Goal: Information Seeking & Learning: Learn about a topic

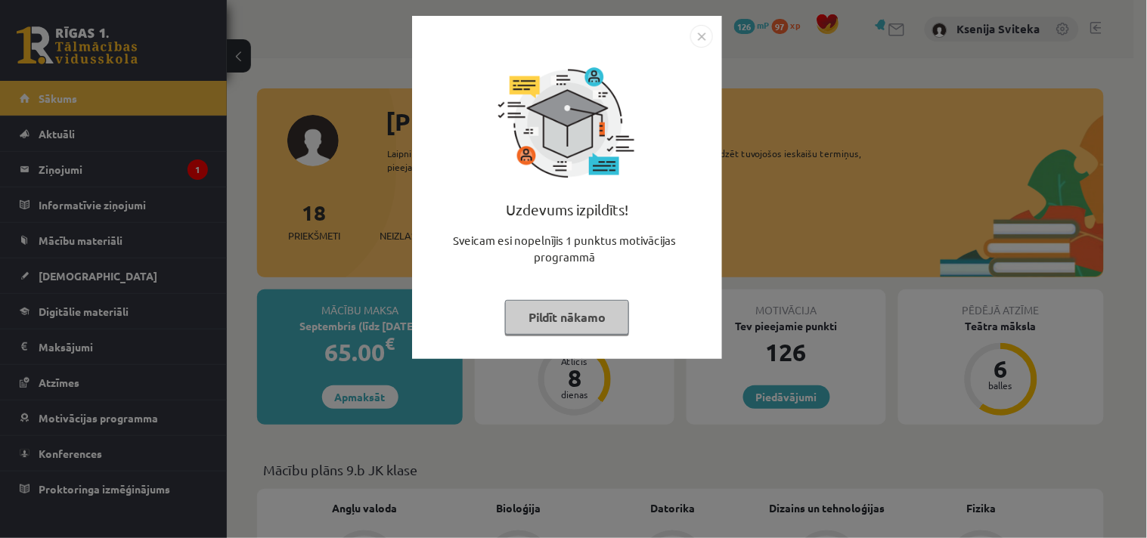
click at [698, 36] on img "Close" at bounding box center [701, 36] width 23 height 23
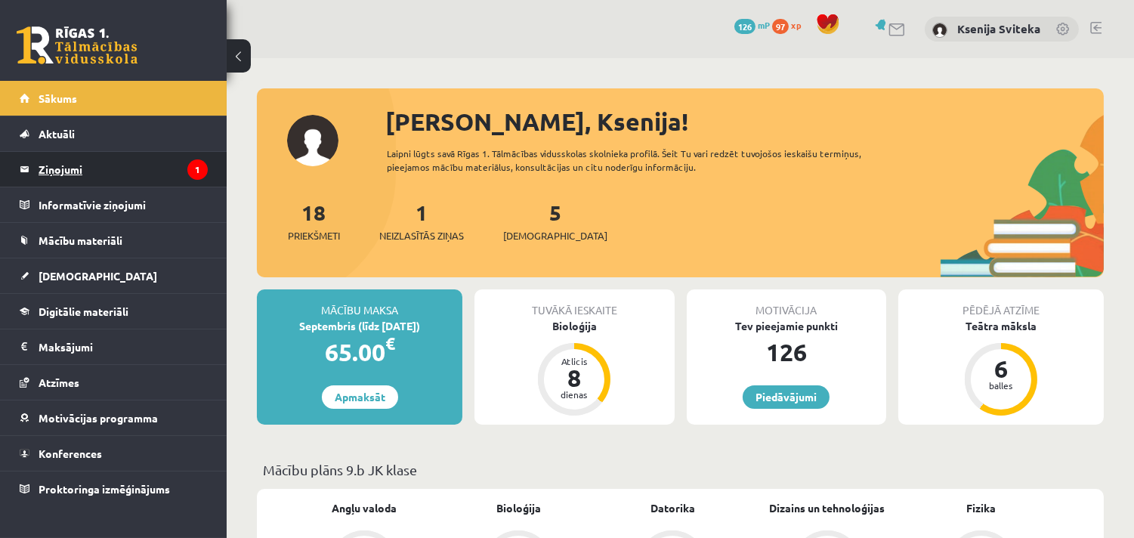
click at [85, 172] on legend "Ziņojumi 1" at bounding box center [123, 169] width 169 height 35
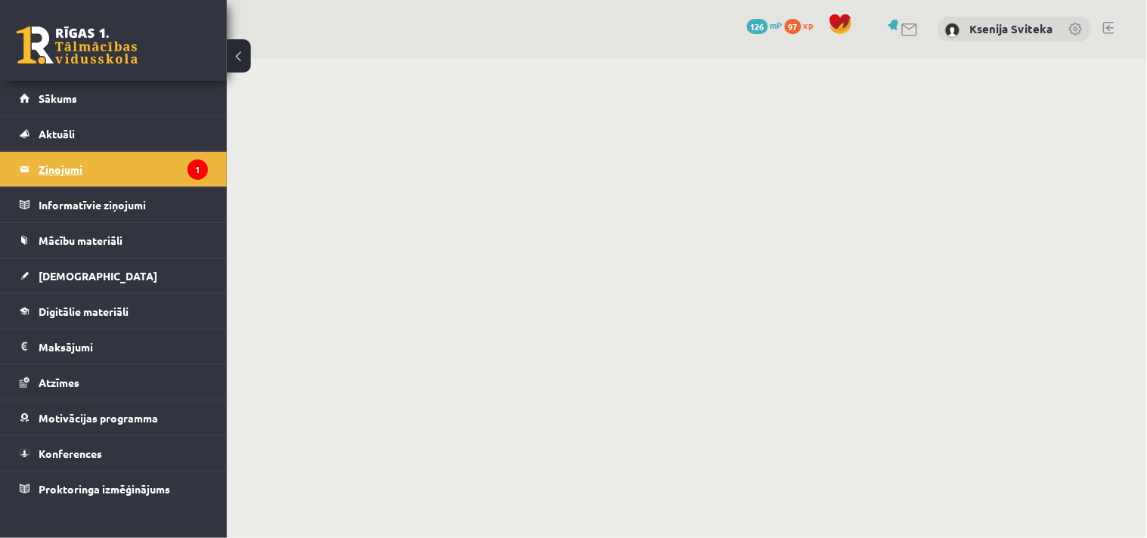
click at [61, 171] on legend "Ziņojumi 1" at bounding box center [123, 169] width 169 height 35
click at [54, 172] on legend "Ziņojumi 1" at bounding box center [123, 169] width 169 height 35
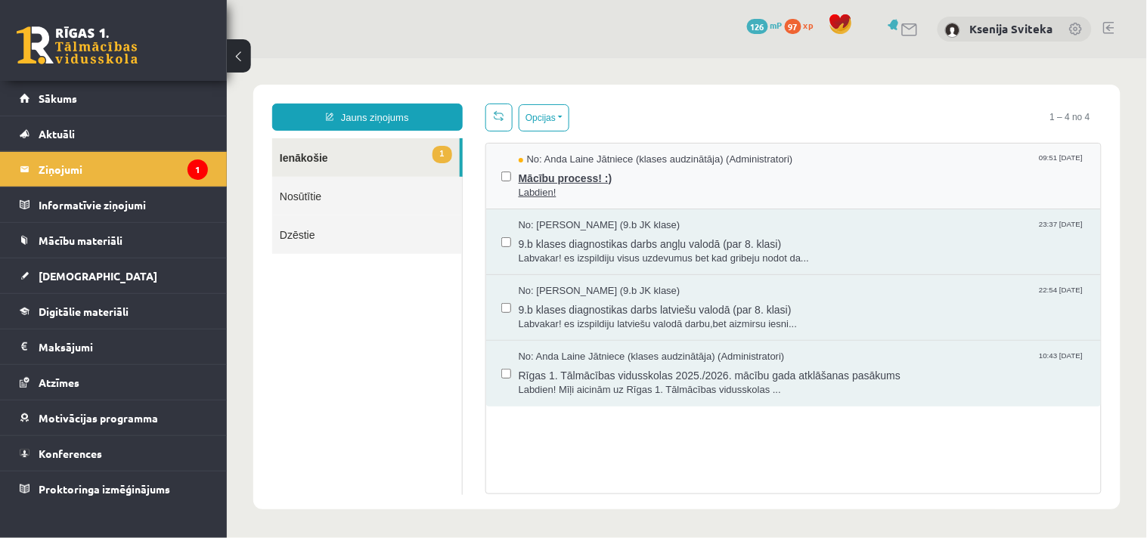
click at [571, 178] on span "Mācību process! :)" at bounding box center [801, 175] width 567 height 19
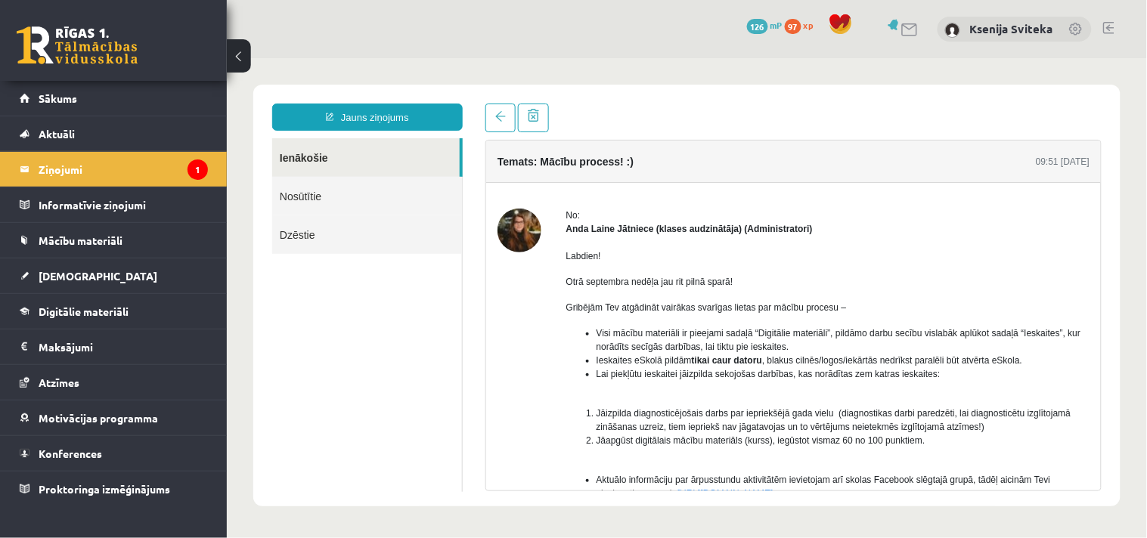
click at [289, 155] on link "Ienākošie" at bounding box center [364, 157] width 187 height 39
click at [302, 156] on link "Ienākošie" at bounding box center [364, 157] width 187 height 39
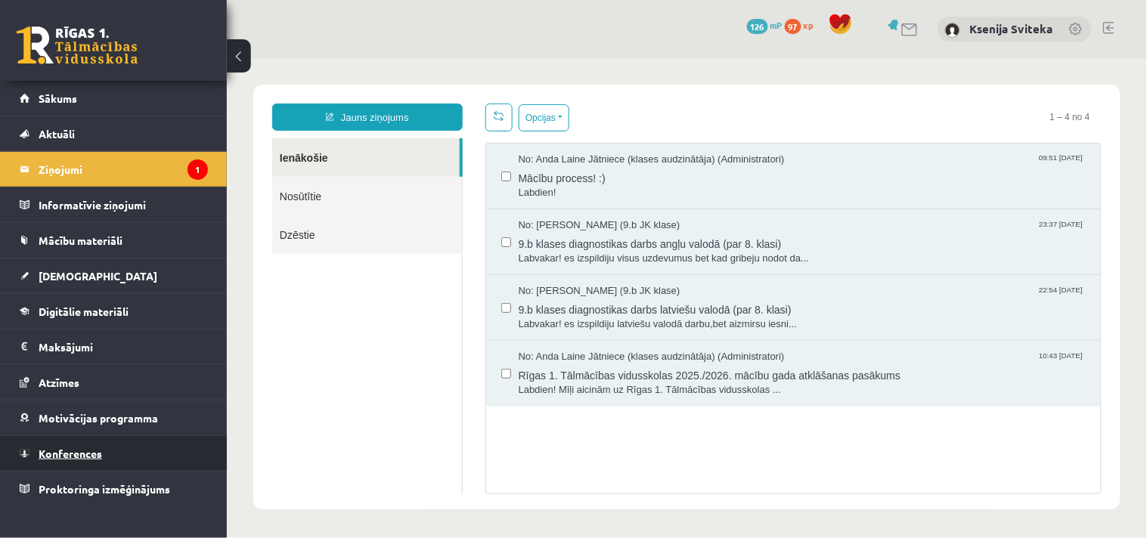
click at [77, 450] on span "Konferences" at bounding box center [70, 454] width 63 height 14
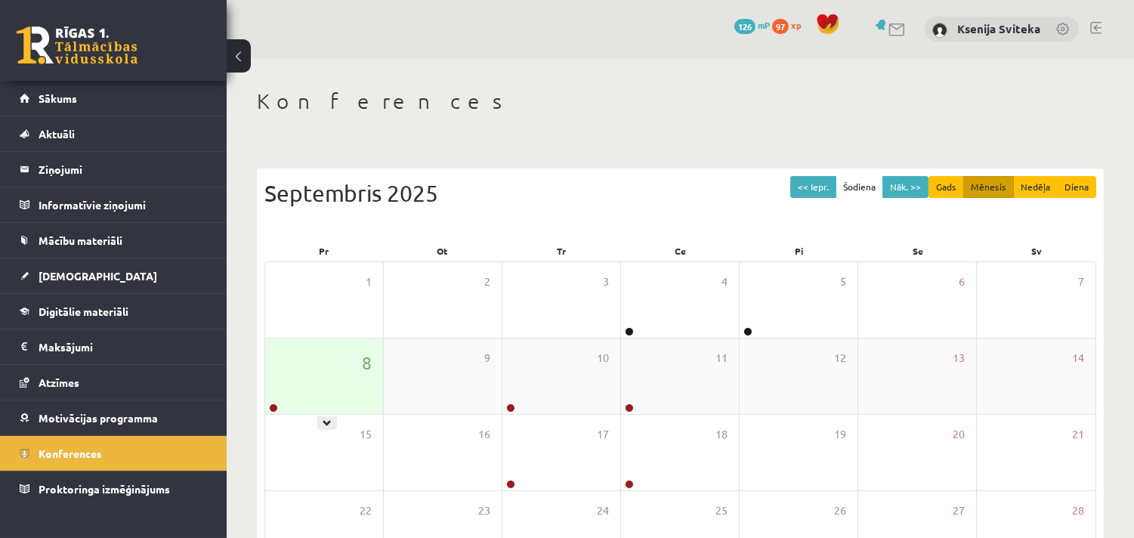
click at [273, 401] on div "8" at bounding box center [324, 377] width 118 height 76
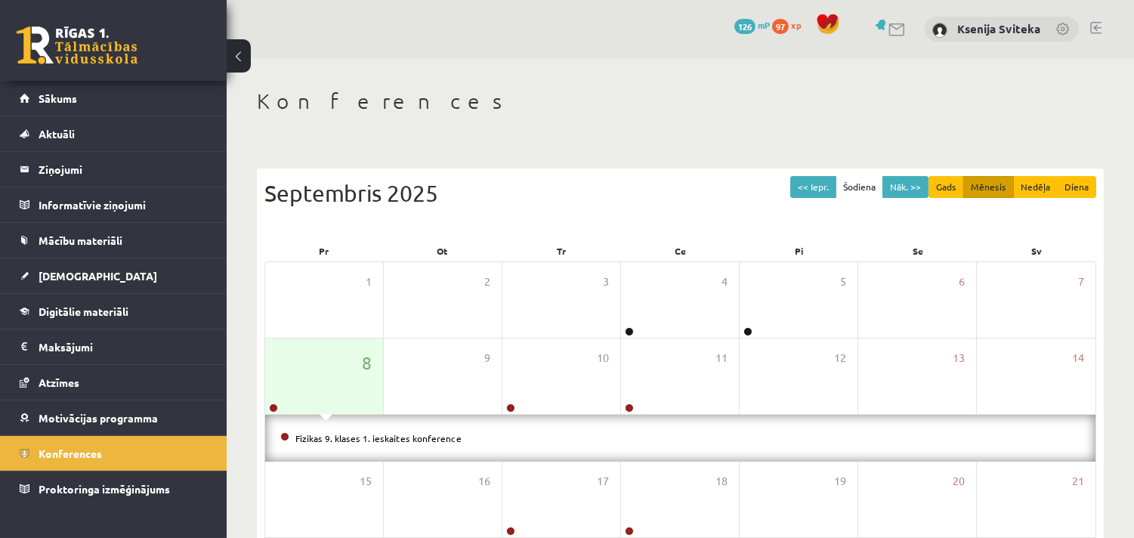
click at [529, 115] on div "Konferences" at bounding box center [680, 103] width 847 height 30
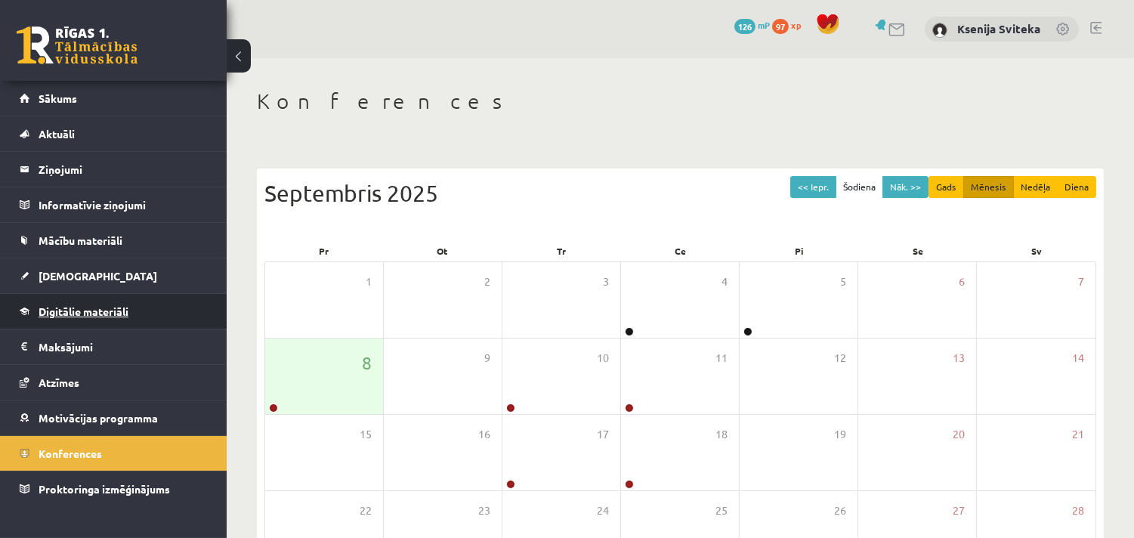
click at [91, 318] on link "Digitālie materiāli" at bounding box center [114, 311] width 188 height 35
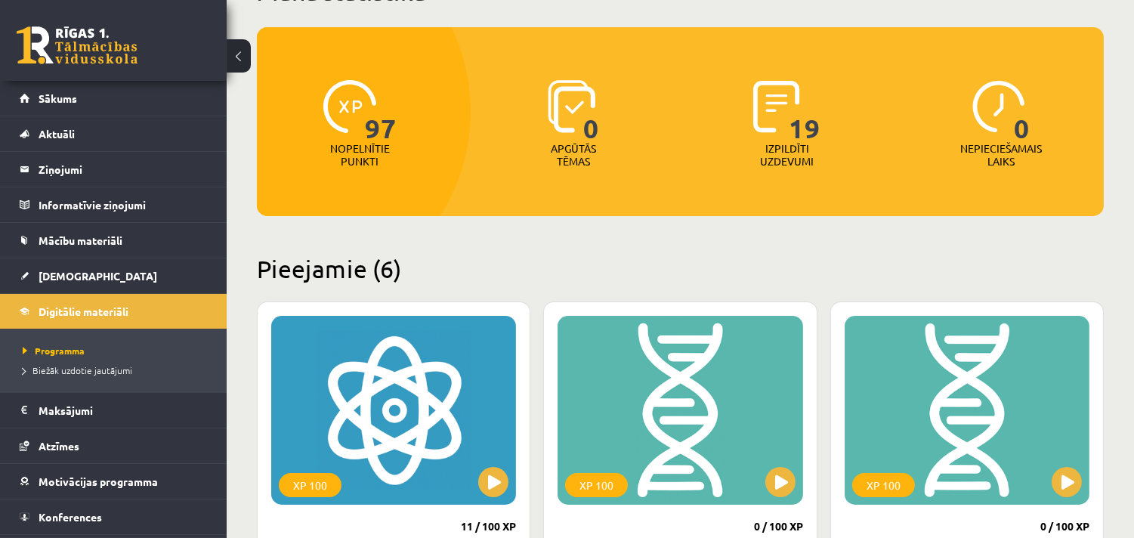
scroll to position [419, 0]
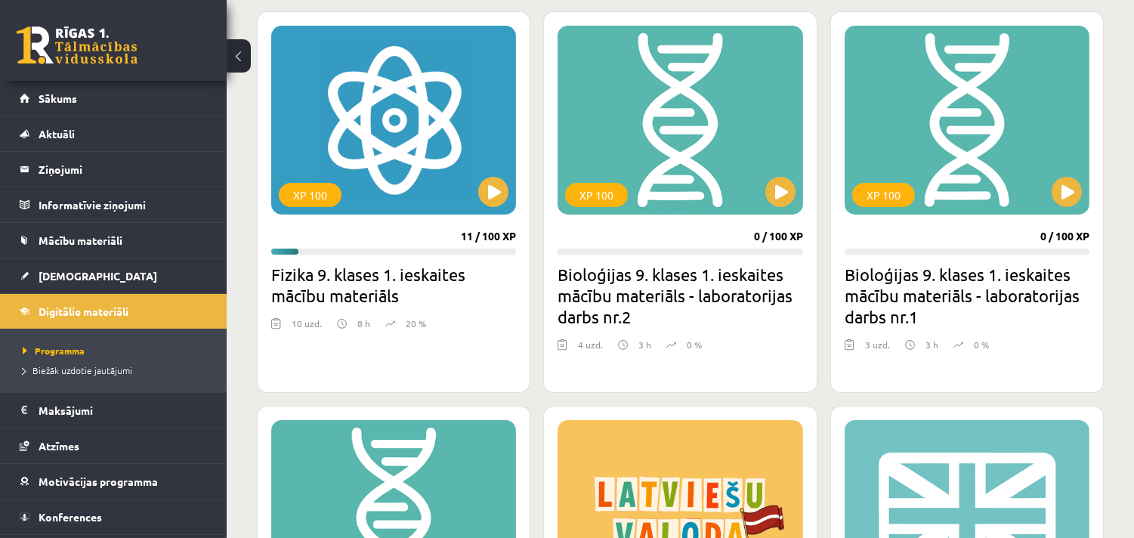
click at [237, 316] on div "Mana statistika 97 Nopelnītie punkti 0 Apgūtās tēmas 19 Izpildīti uzdevumi 0 Ne…" at bounding box center [681, 260] width 908 height 1243
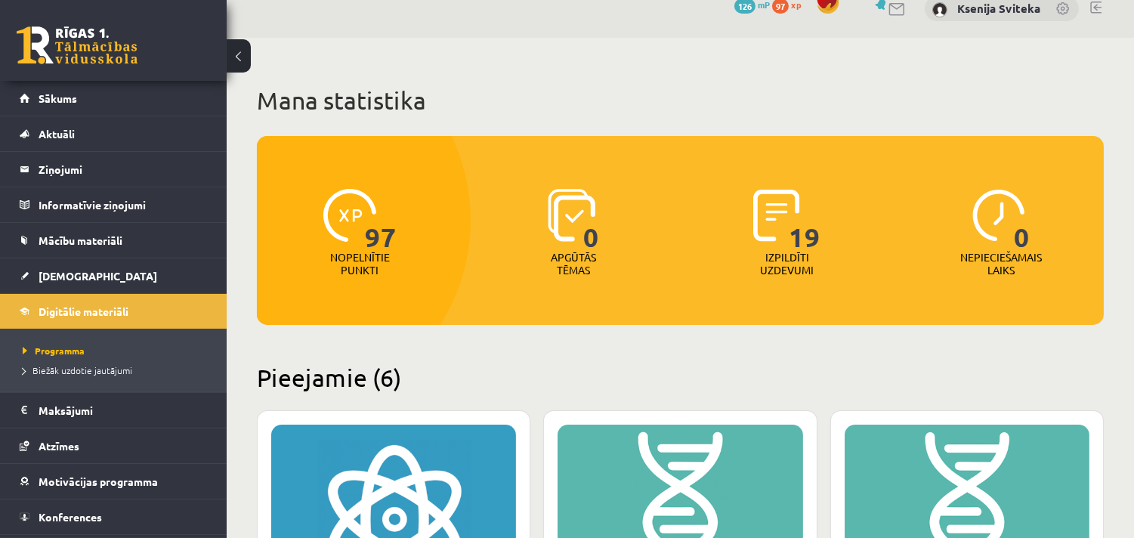
scroll to position [8, 0]
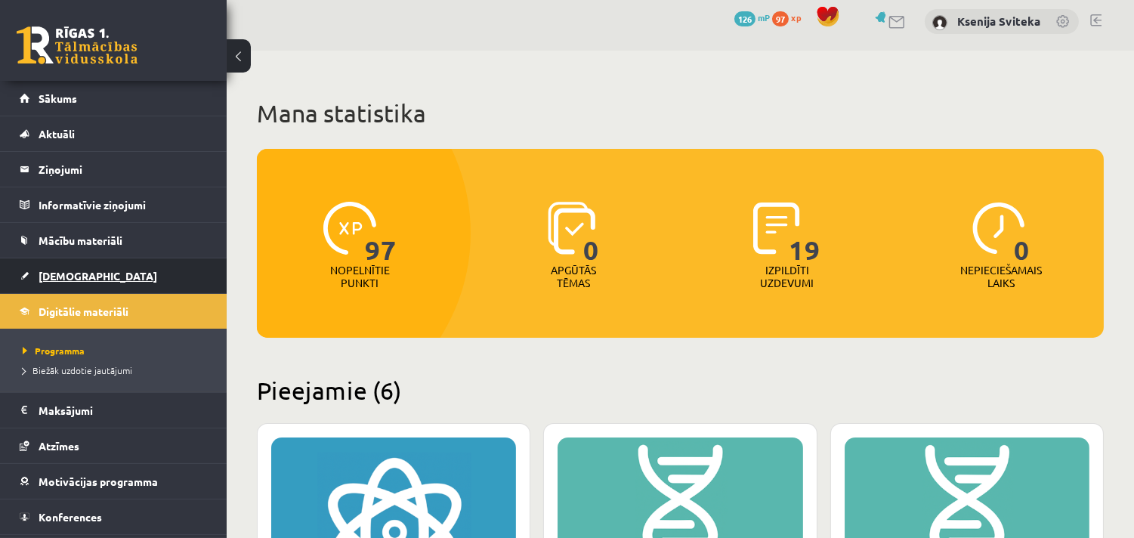
click at [60, 274] on span "[DEMOGRAPHIC_DATA]" at bounding box center [98, 276] width 119 height 14
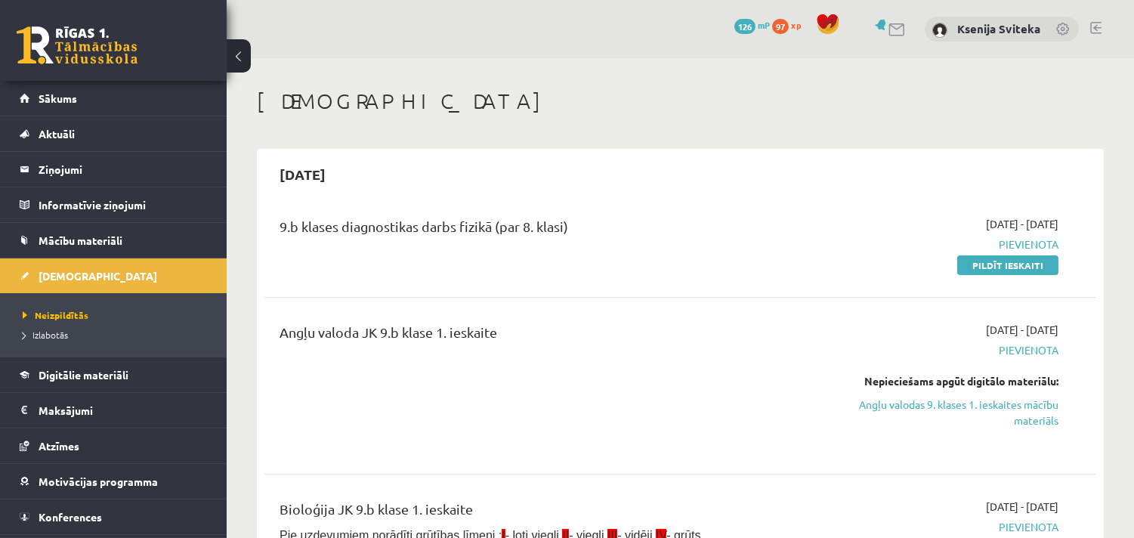
click at [686, 262] on div "9.b klases diagnostikas darbs fizikā (par 8. klasi)" at bounding box center [535, 244] width 534 height 57
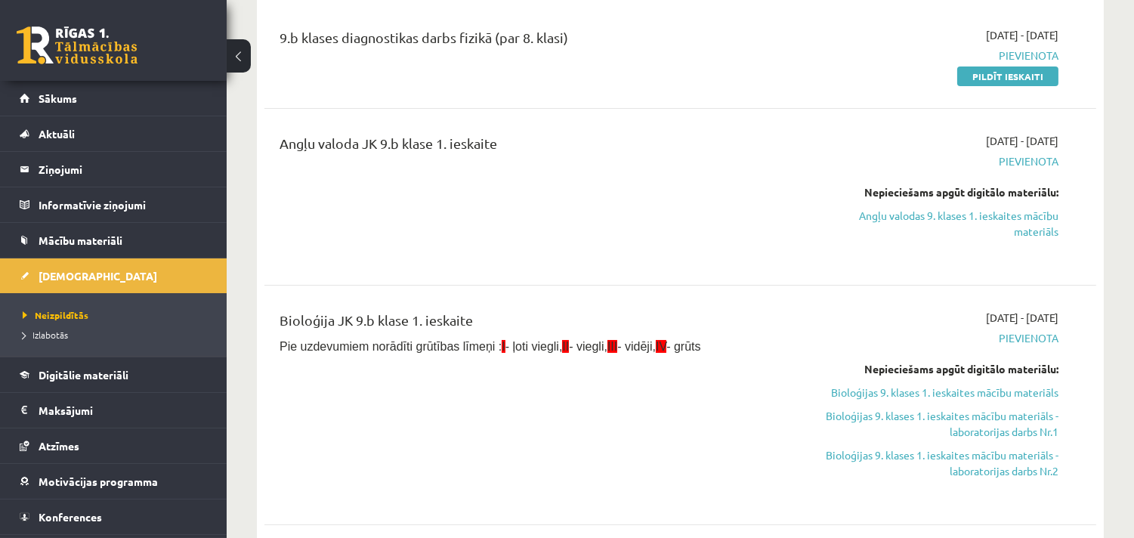
scroll to position [252, 0]
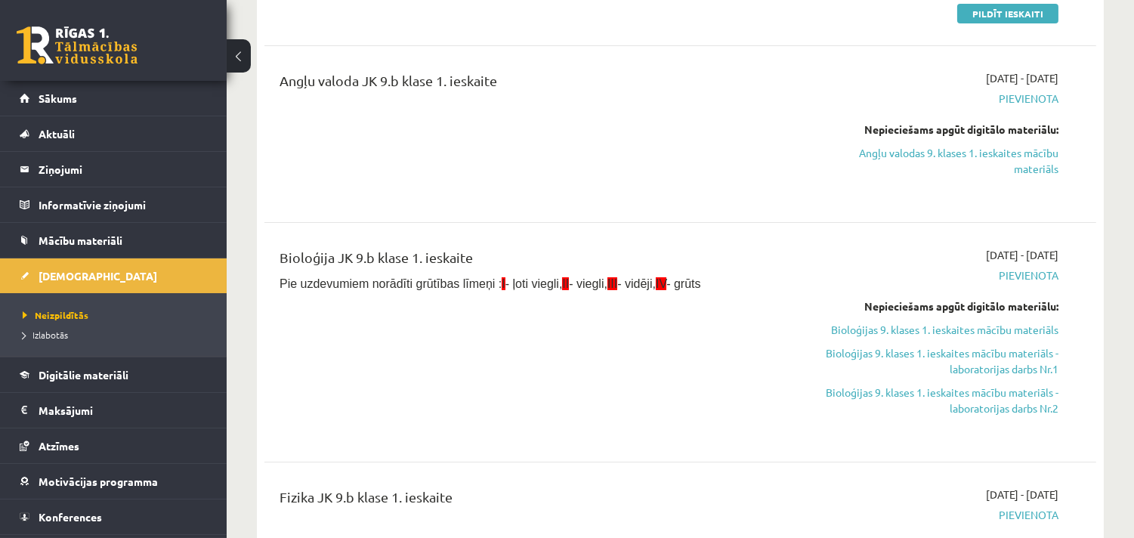
click at [693, 219] on div "9.b klases diagnostikas darbs fizikā (par 8. klasi) 2025-09-01 - 2025-09-15 Pie…" at bounding box center [681, 406] width 832 height 915
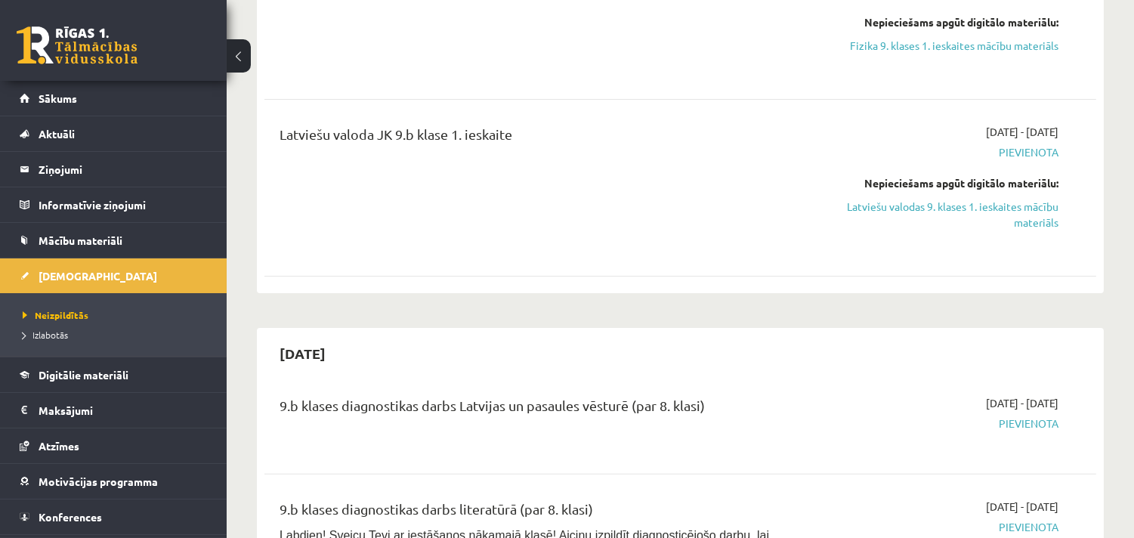
scroll to position [840, 0]
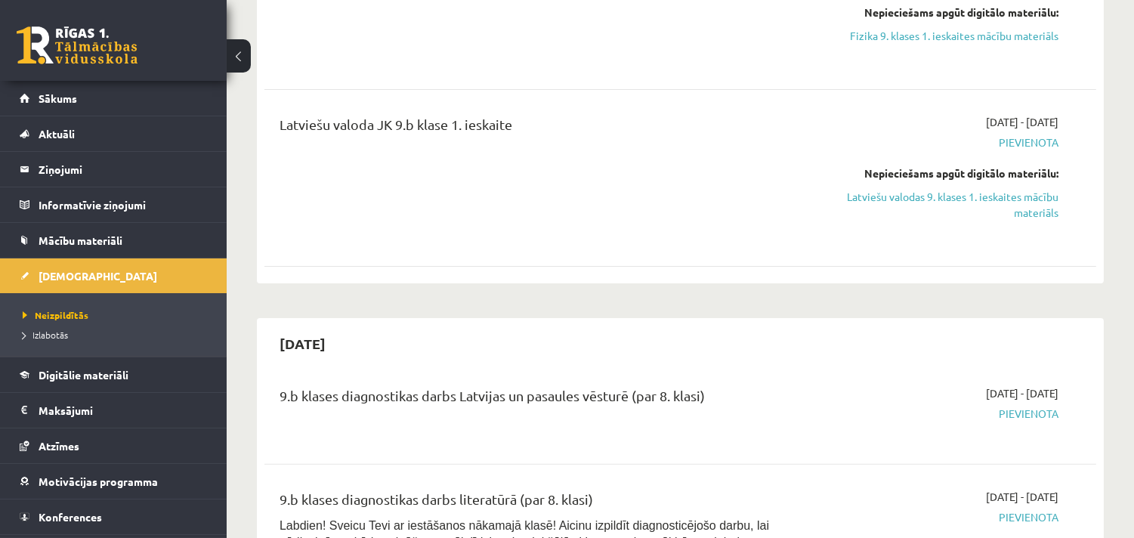
click at [664, 172] on div "Latviešu valoda JK 9.b klase 1. ieskaite" at bounding box center [535, 178] width 534 height 128
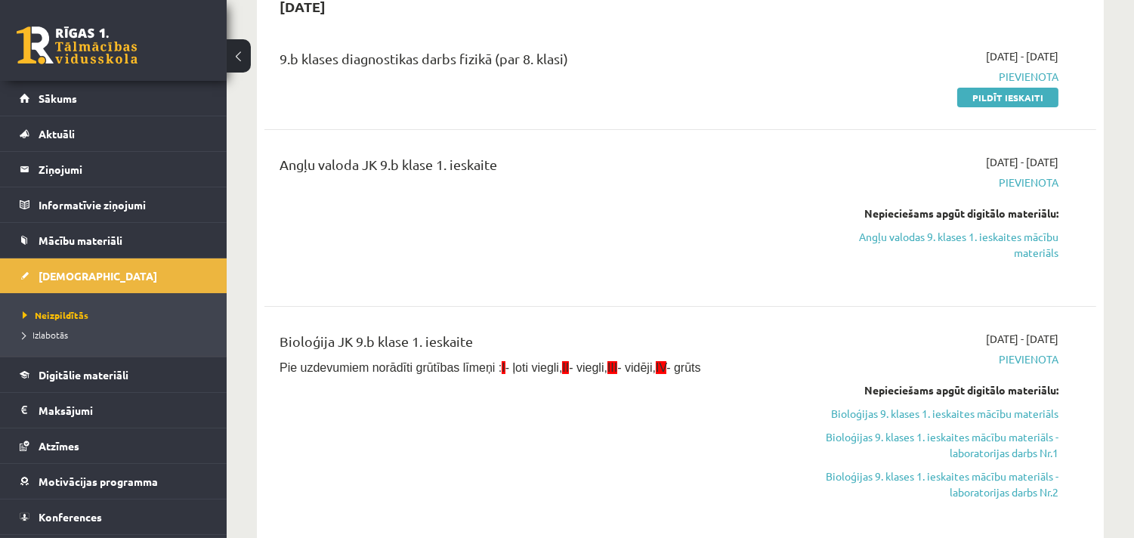
scroll to position [0, 0]
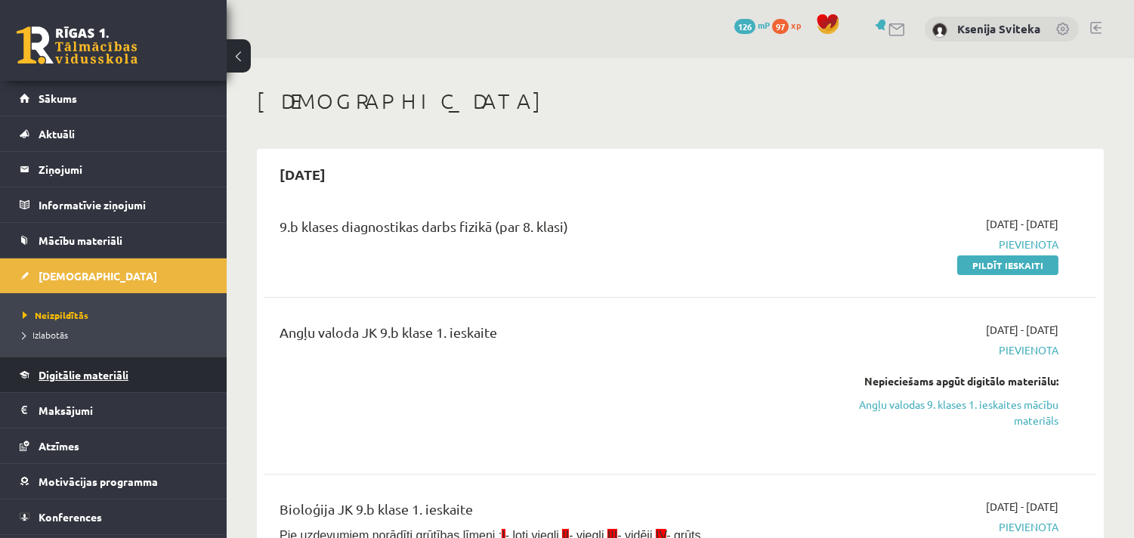
click at [84, 376] on span "Digitālie materiāli" at bounding box center [84, 375] width 90 height 14
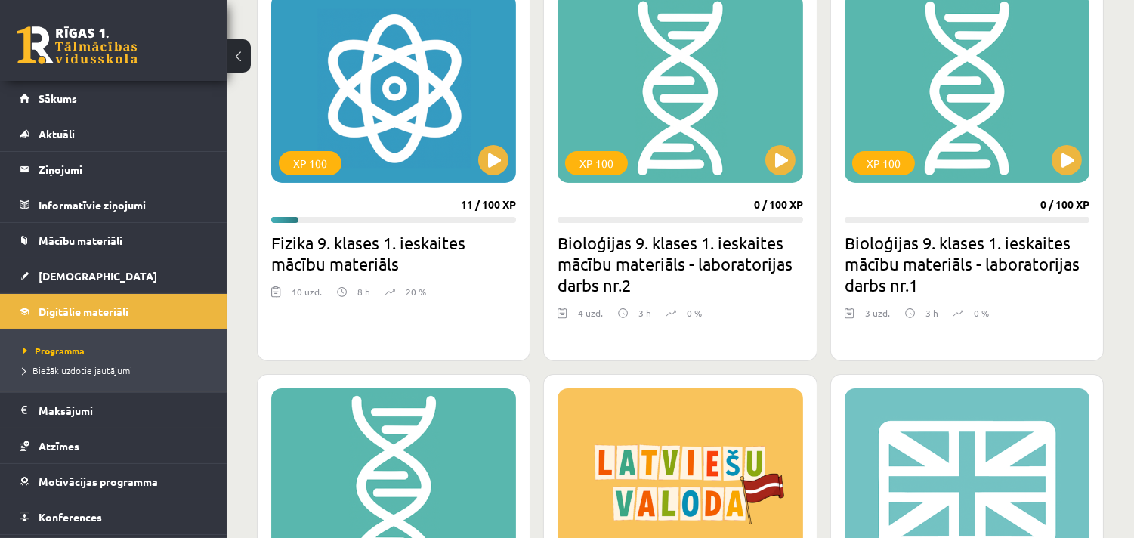
scroll to position [419, 0]
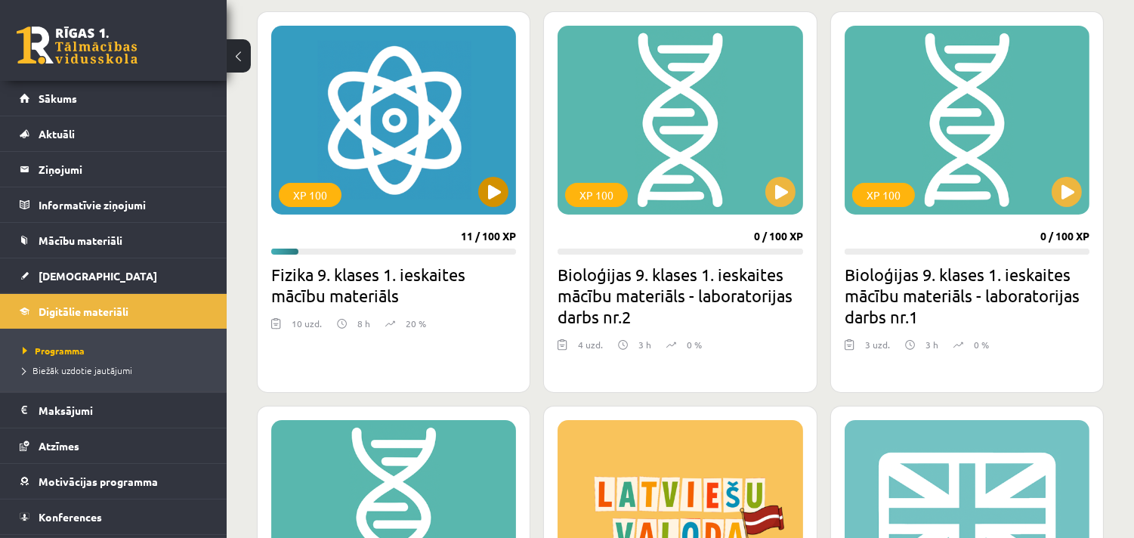
click at [402, 129] on div "XP 100" at bounding box center [393, 120] width 245 height 189
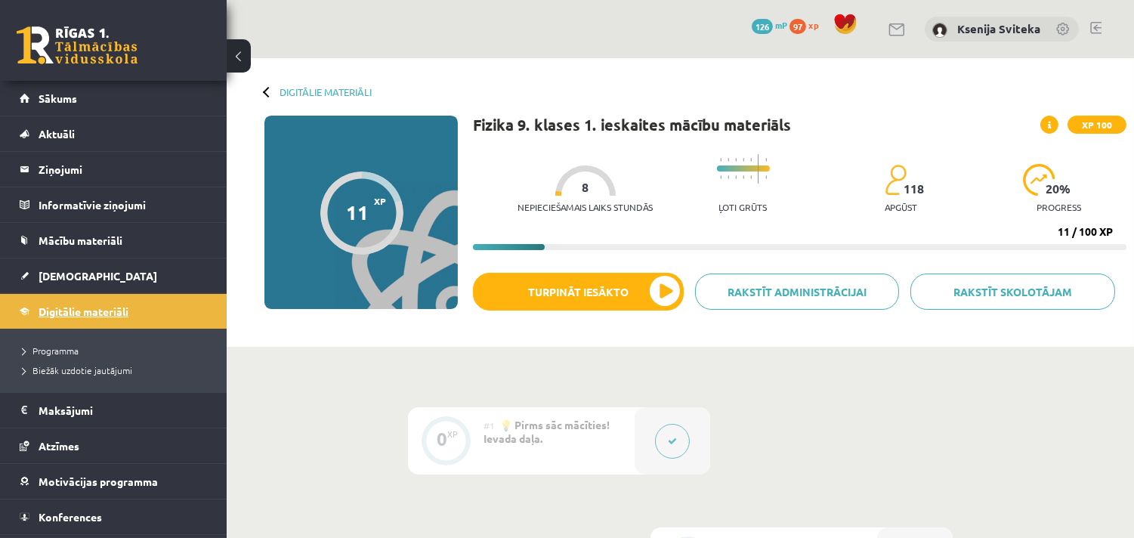
click at [76, 311] on span "Digitālie materiāli" at bounding box center [84, 312] width 90 height 14
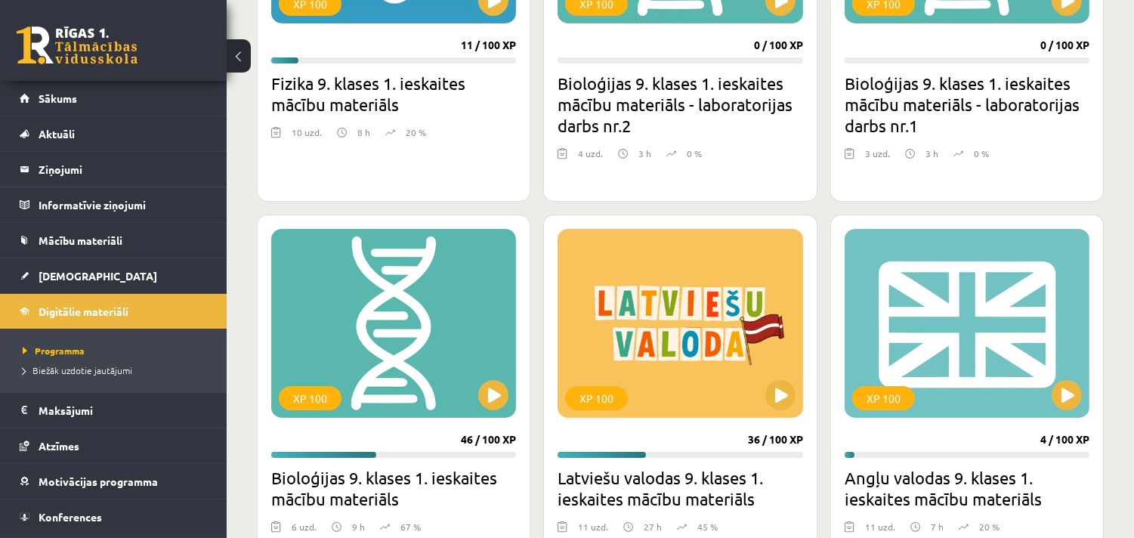
scroll to position [756, 0]
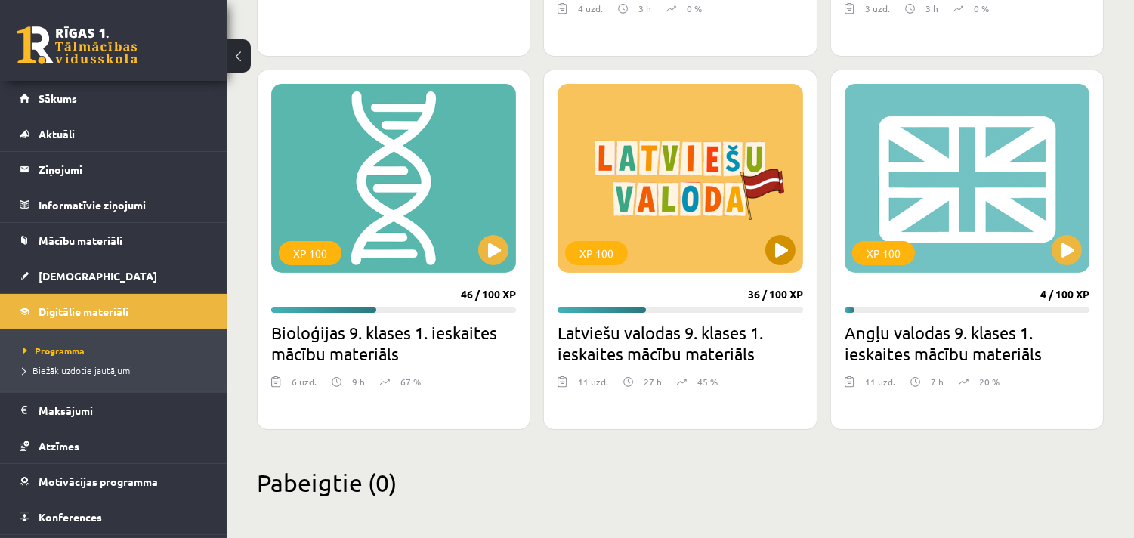
click at [675, 220] on div "XP 100" at bounding box center [680, 178] width 245 height 189
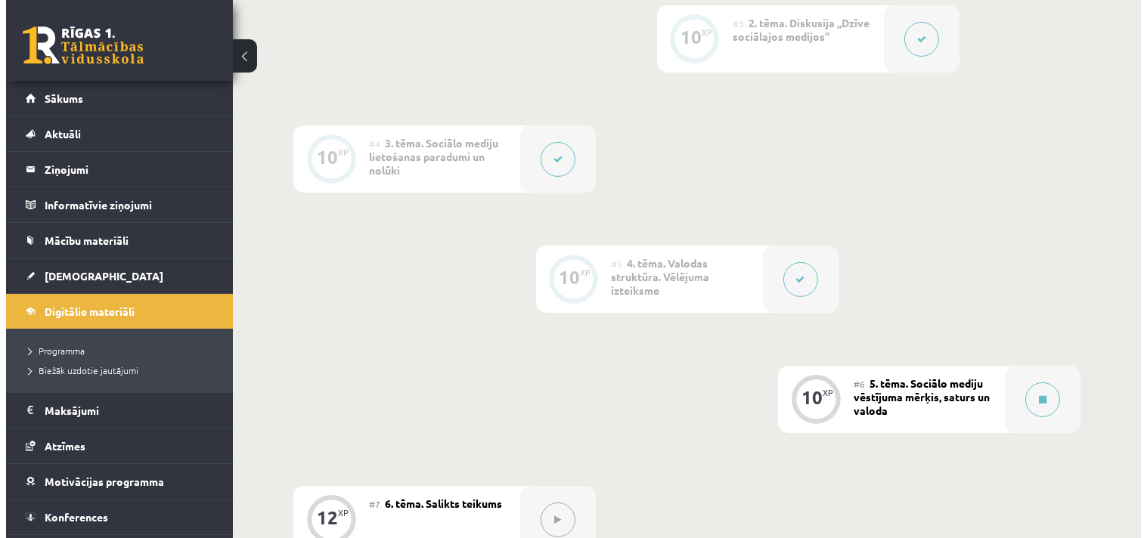
scroll to position [671, 0]
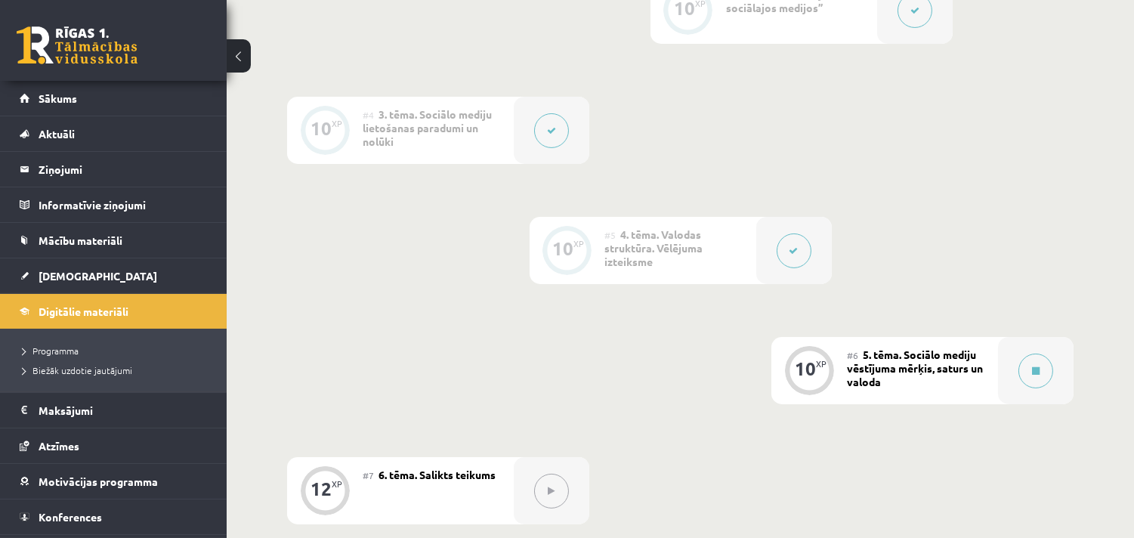
click at [988, 365] on div "#6 5. tēma. Sociālo mediju vēstījuma mērķis, saturs un valoda" at bounding box center [922, 370] width 151 height 67
click at [1044, 370] on button at bounding box center [1036, 371] width 35 height 35
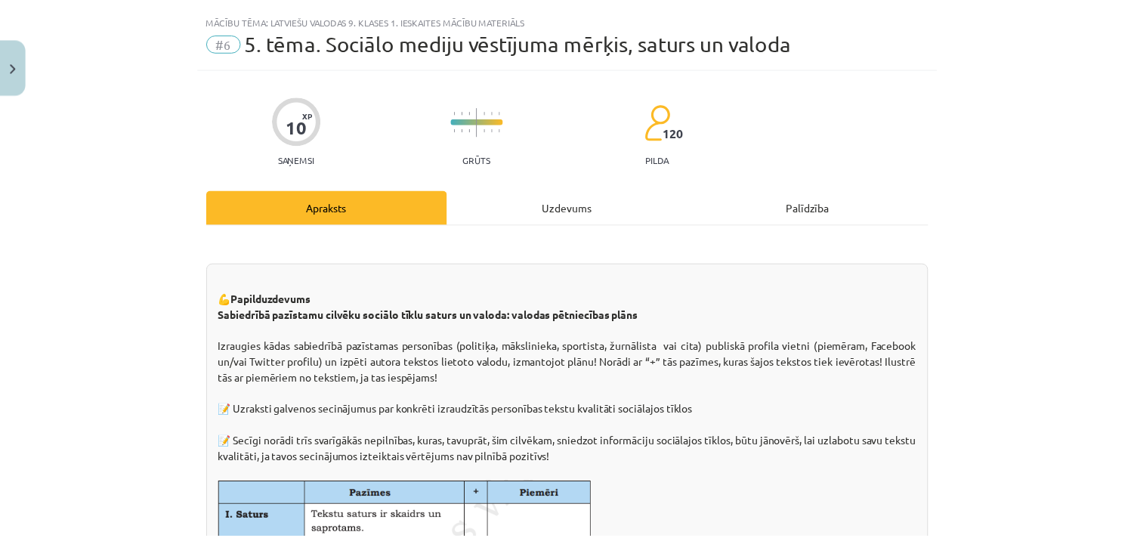
scroll to position [0, 0]
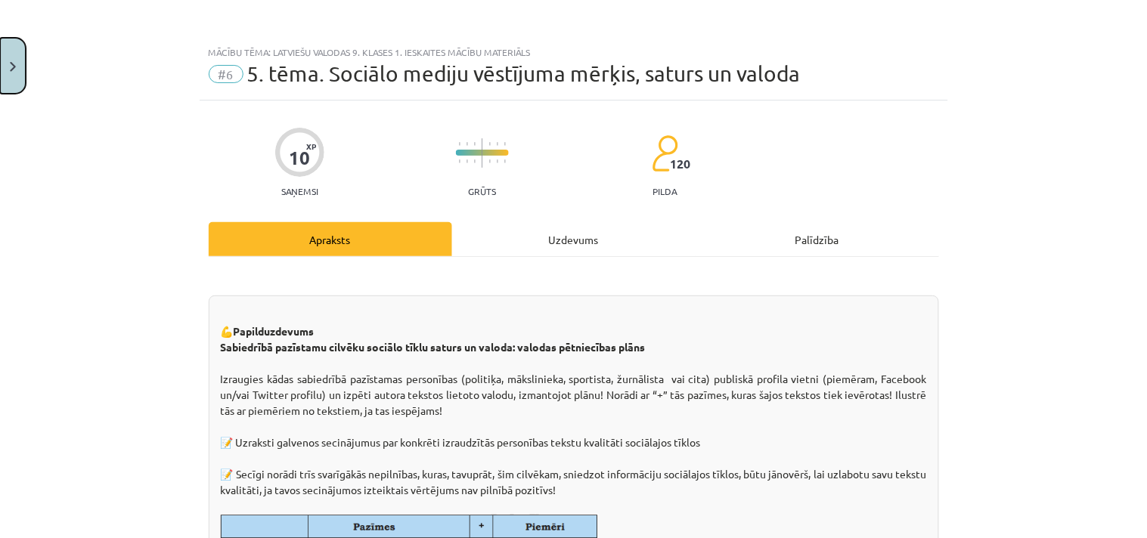
click at [8, 67] on button "Close" at bounding box center [13, 66] width 26 height 56
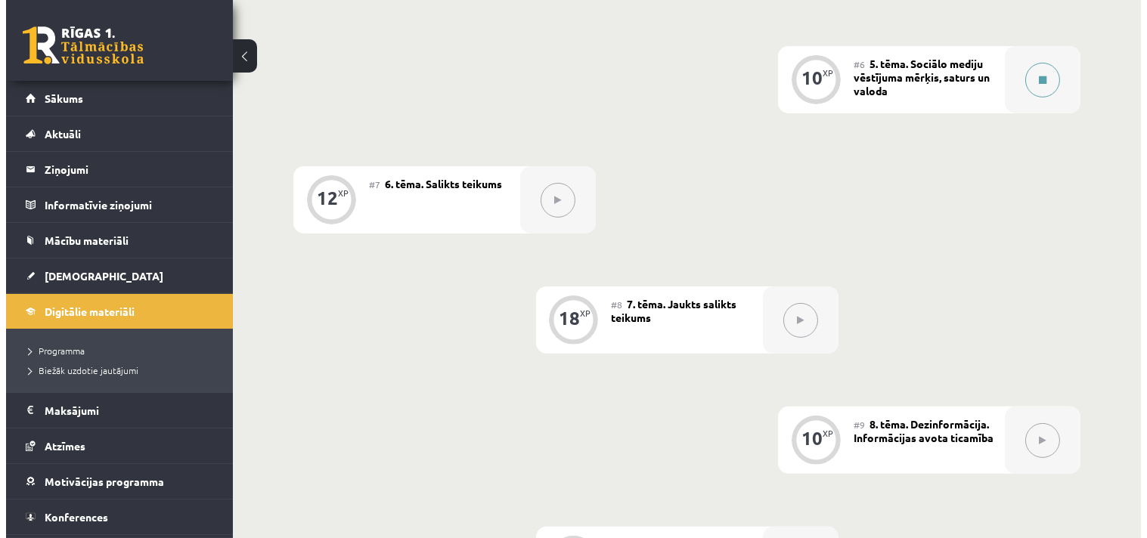
scroll to position [924, 0]
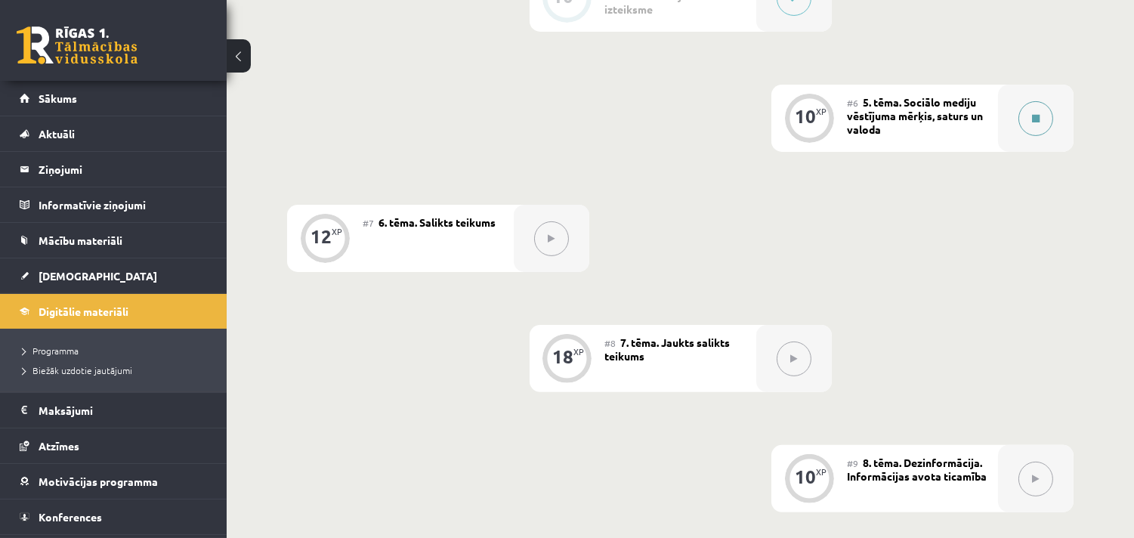
click at [1031, 116] on button at bounding box center [1036, 118] width 35 height 35
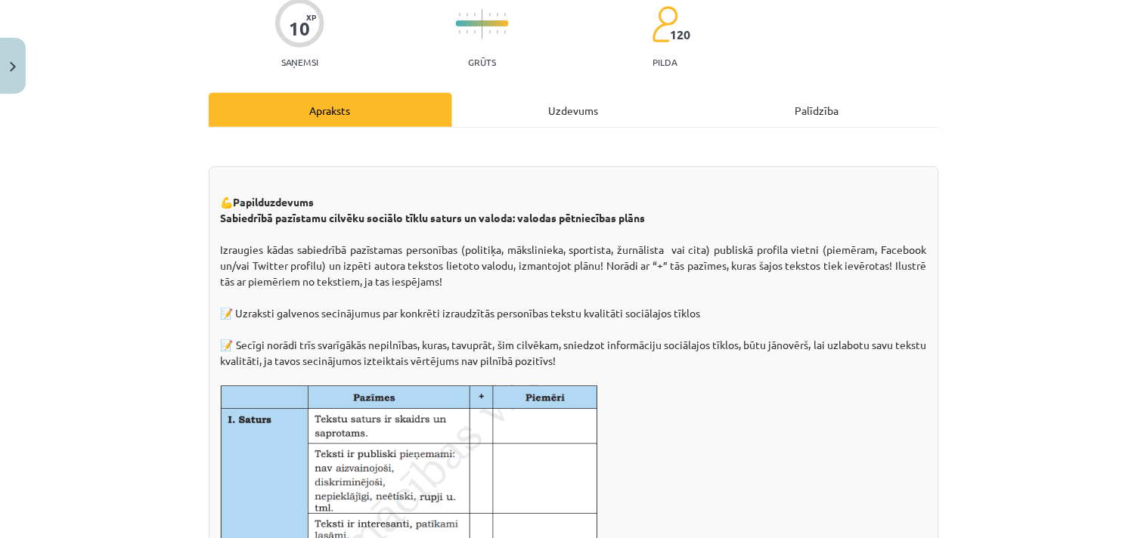
scroll to position [168, 0]
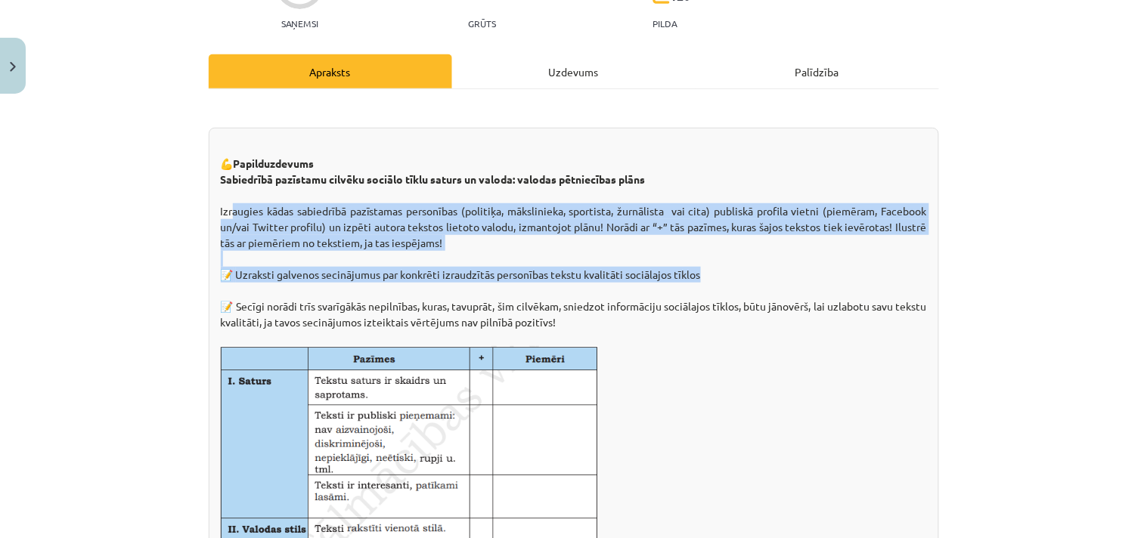
drag, startPoint x: 220, startPoint y: 213, endPoint x: 723, endPoint y: 275, distance: 507.2
click at [508, 383] on img at bounding box center [410, 542] width 378 height 392
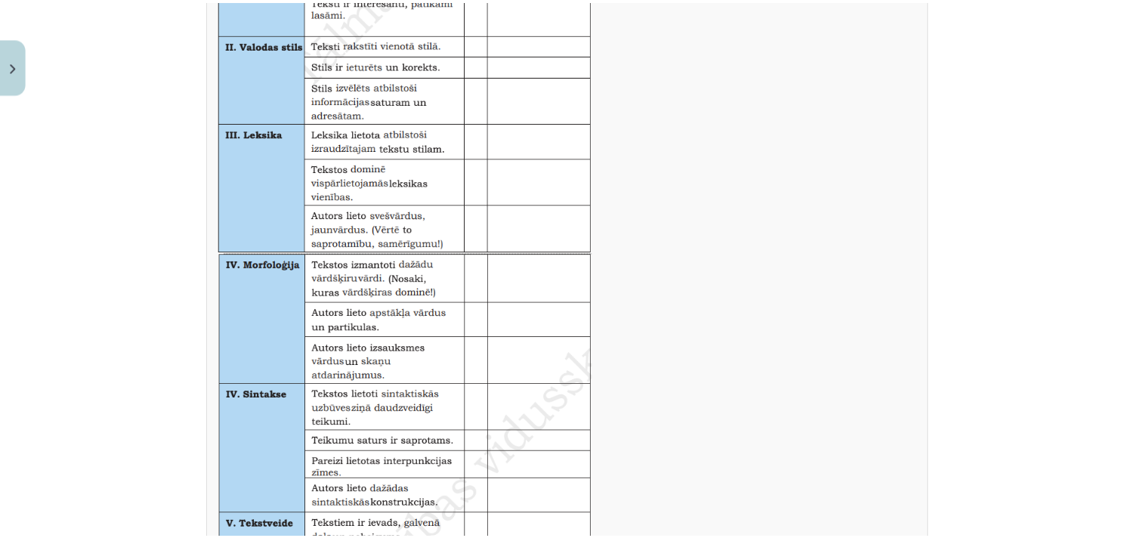
scroll to position [358, 0]
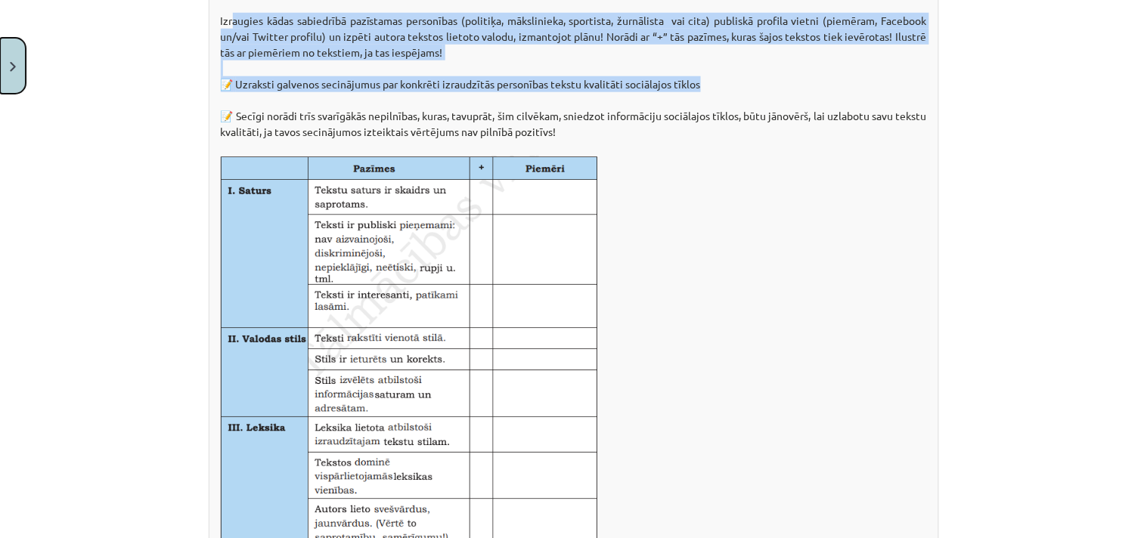
click at [0, 70] on button "Close" at bounding box center [13, 66] width 26 height 56
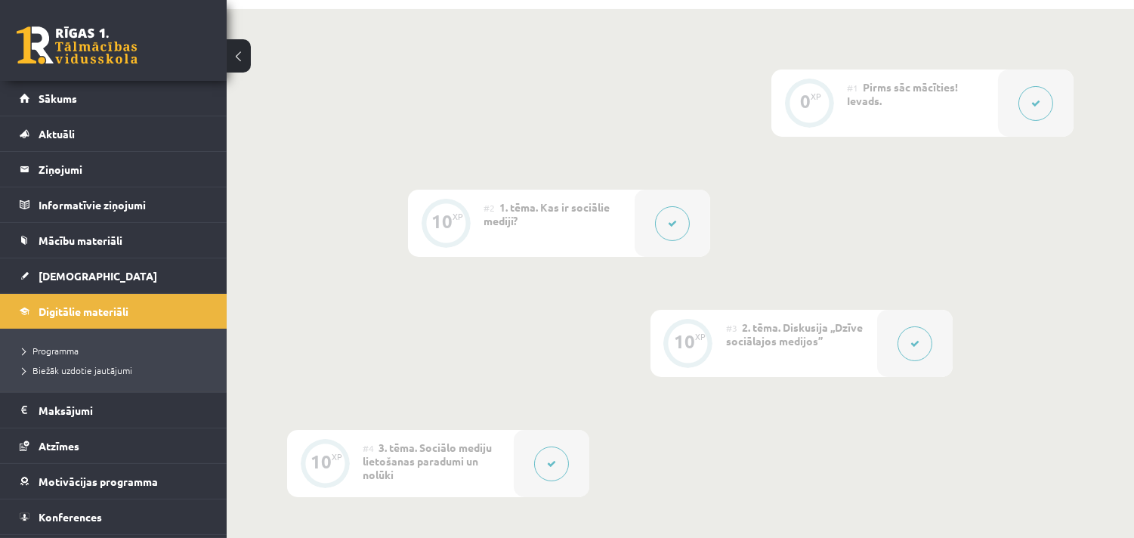
scroll to position [336, 0]
click at [84, 311] on span "Digitālie materiāli" at bounding box center [84, 312] width 90 height 14
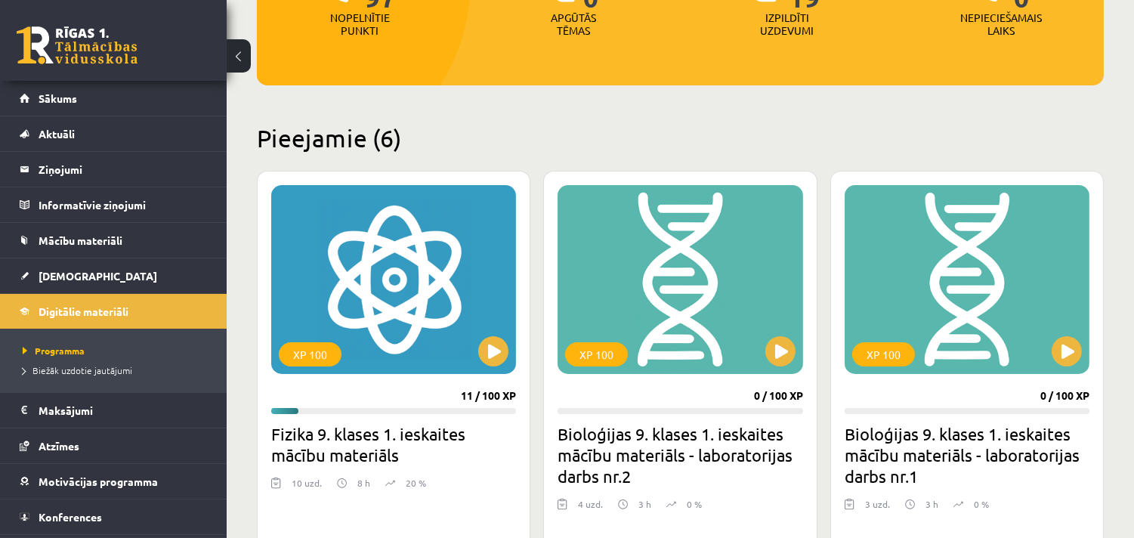
scroll to position [252, 0]
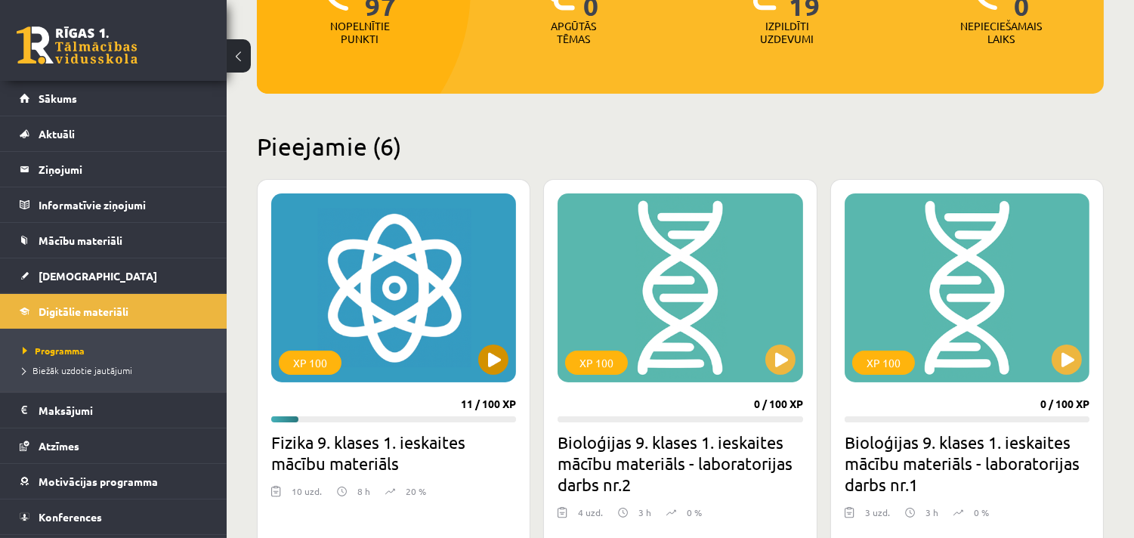
click at [398, 308] on div "XP 100" at bounding box center [393, 287] width 245 height 189
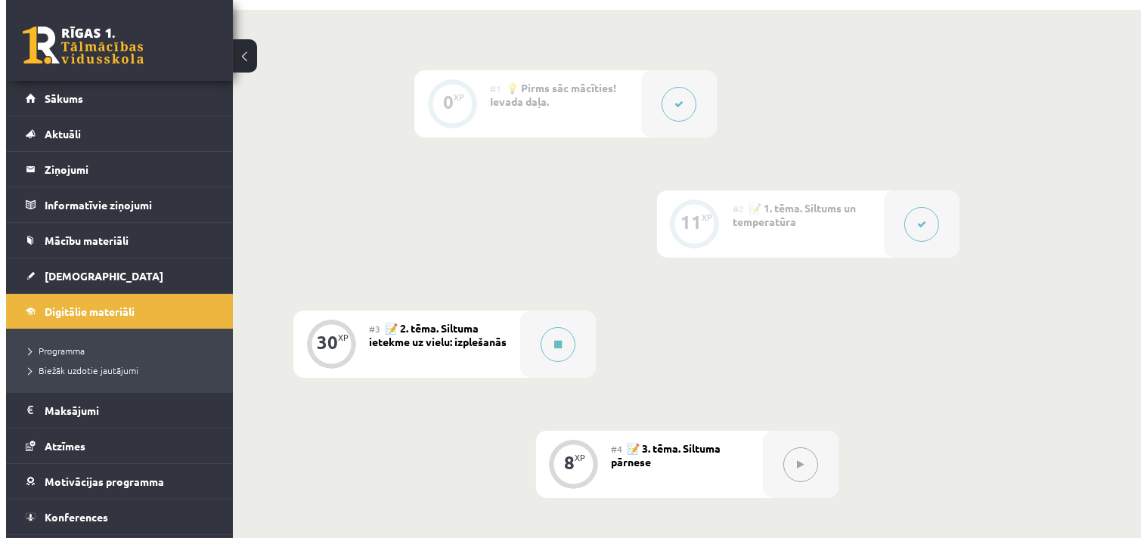
scroll to position [336, 0]
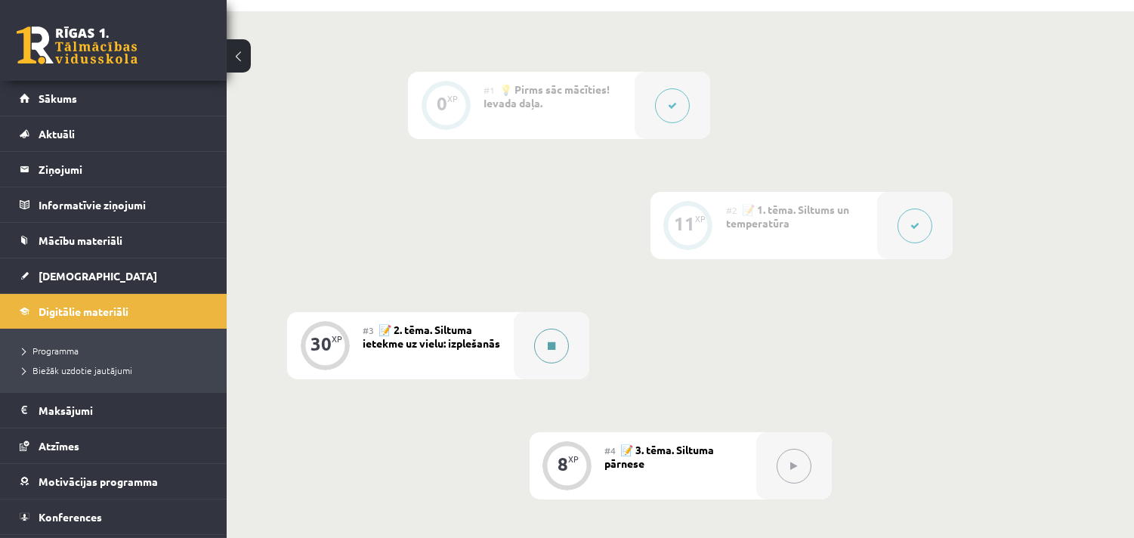
click at [540, 344] on button at bounding box center [551, 346] width 35 height 35
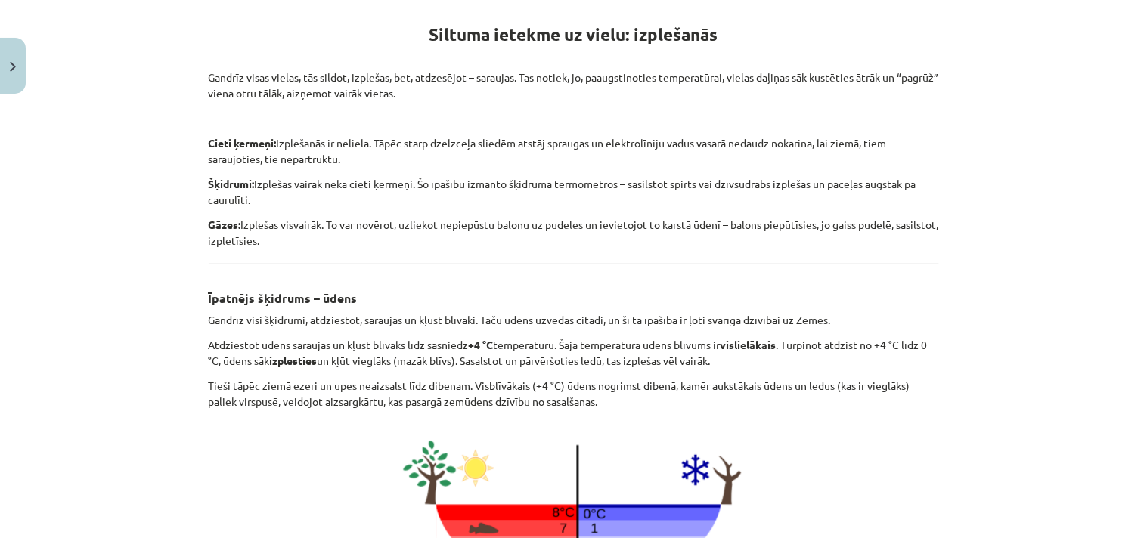
scroll to position [244, 0]
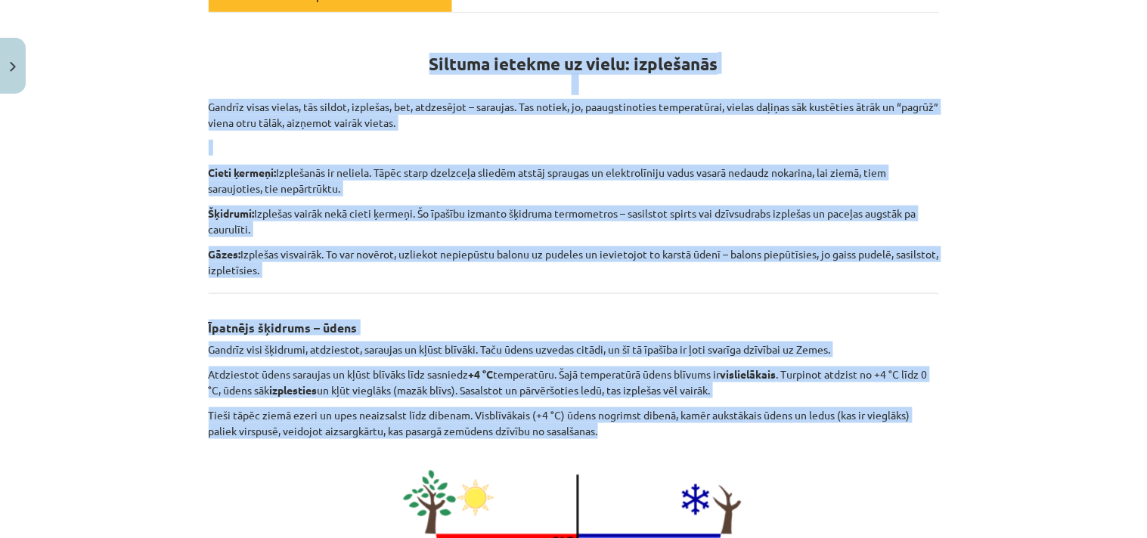
drag, startPoint x: 422, startPoint y: 57, endPoint x: 676, endPoint y: 431, distance: 452.6
click at [676, 431] on div "Siltuma ietekme uz vielu: izplešanās Gandrīz visas vielas, tās sildot, izplešas…" at bounding box center [574, 444] width 730 height 836
copy div "Siltuma ietekme uz vielu: izplešanās Gandrīz visas vielas, tās sildot, izplešas…"
click at [973, 145] on div "Mācību tēma: Fizika 9. klases 1. ieskaites mācību materiāls #3 📝 2. tēma. Siltu…" at bounding box center [573, 269] width 1147 height 538
drag, startPoint x: 426, startPoint y: 57, endPoint x: 887, endPoint y: 427, distance: 590.9
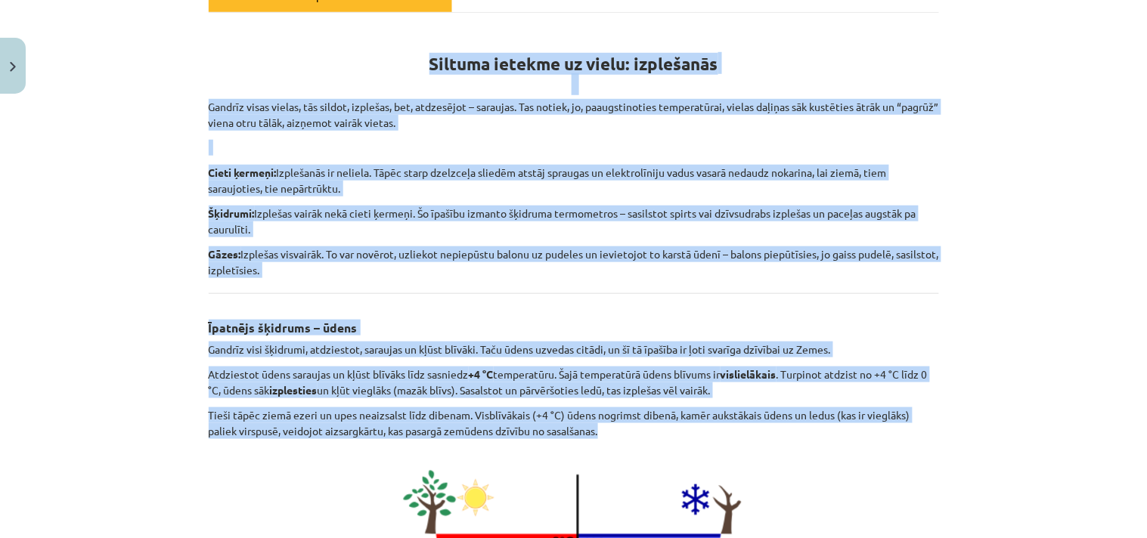
click at [887, 427] on div "Siltuma ietekme uz vielu: izplešanās Gandrīz visas vielas, tās sildot, izplešas…" at bounding box center [574, 444] width 730 height 836
copy div "Siltuma ietekme uz vielu: izplešanās Gandrīz visas vielas, tās sildot, izplešas…"
click at [1026, 152] on div "Mācību tēma: Fizika 9. klases 1. ieskaites mācību materiāls #3 📝 2. tēma. Siltu…" at bounding box center [573, 269] width 1147 height 538
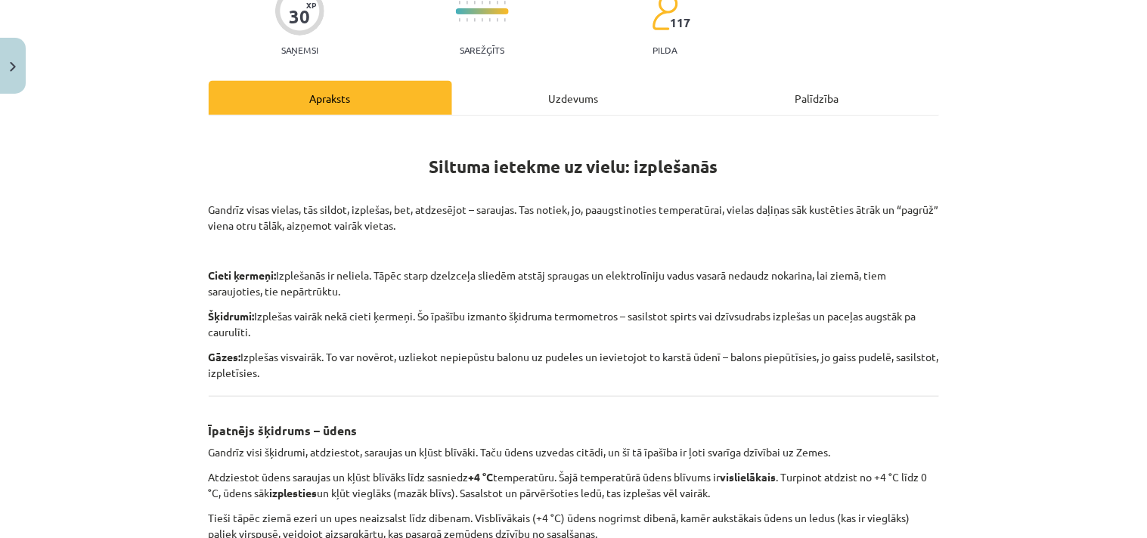
scroll to position [76, 0]
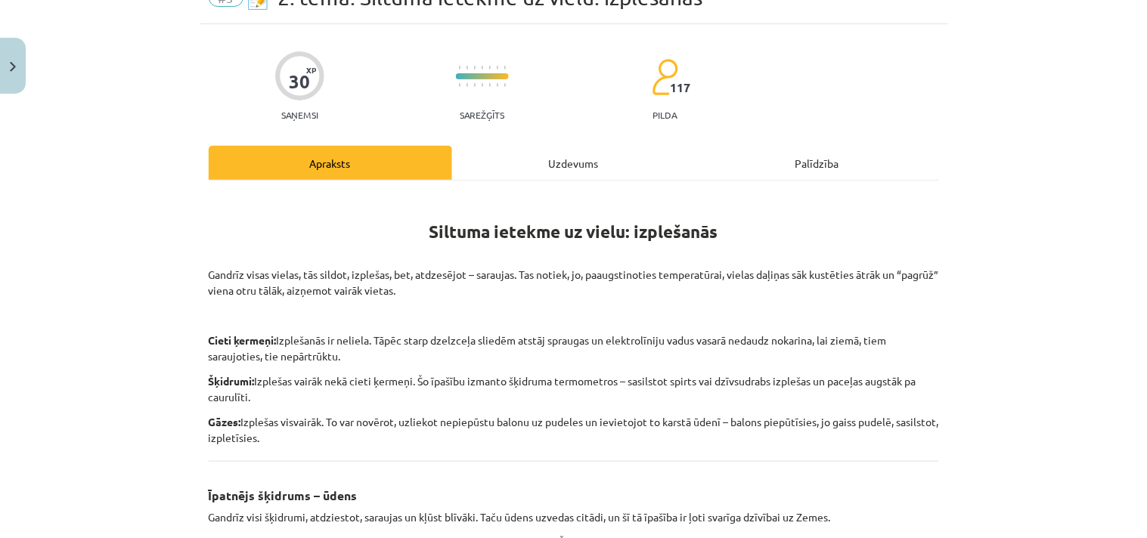
click at [572, 163] on div "Uzdevums" at bounding box center [573, 163] width 243 height 34
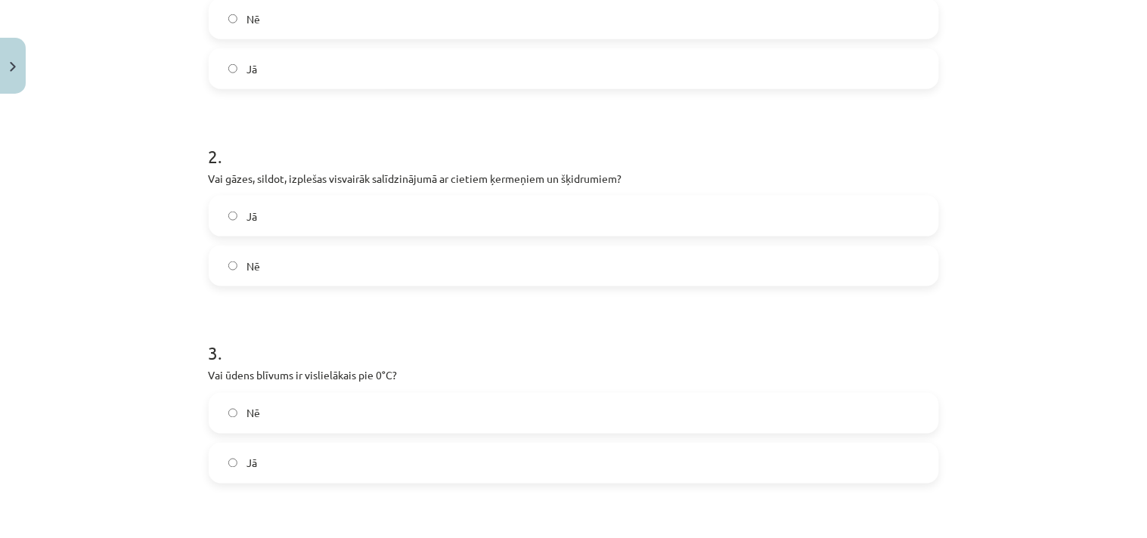
scroll to position [0, 0]
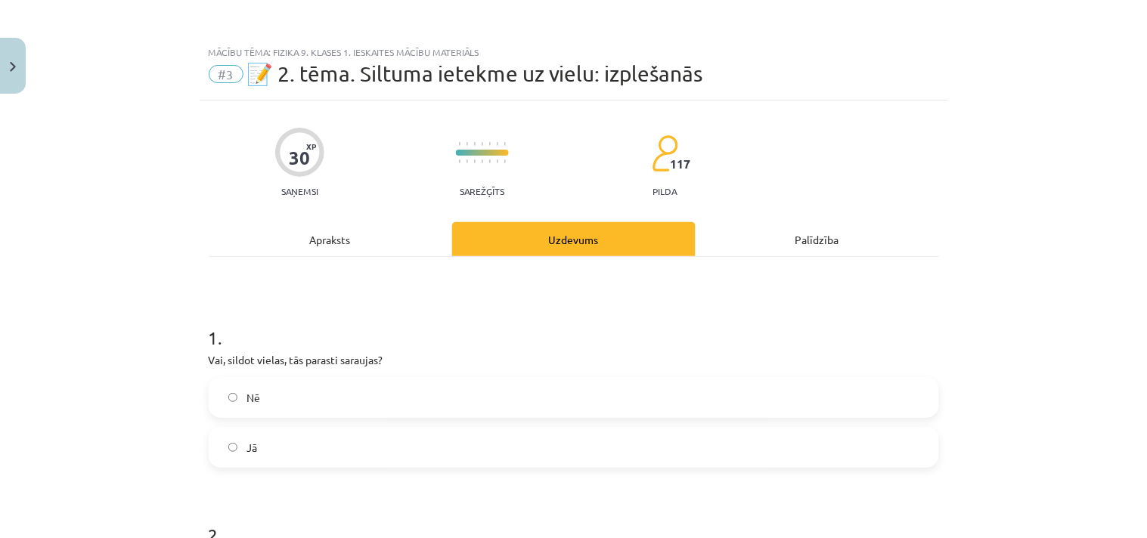
click at [330, 236] on div "Apraksts" at bounding box center [330, 239] width 243 height 34
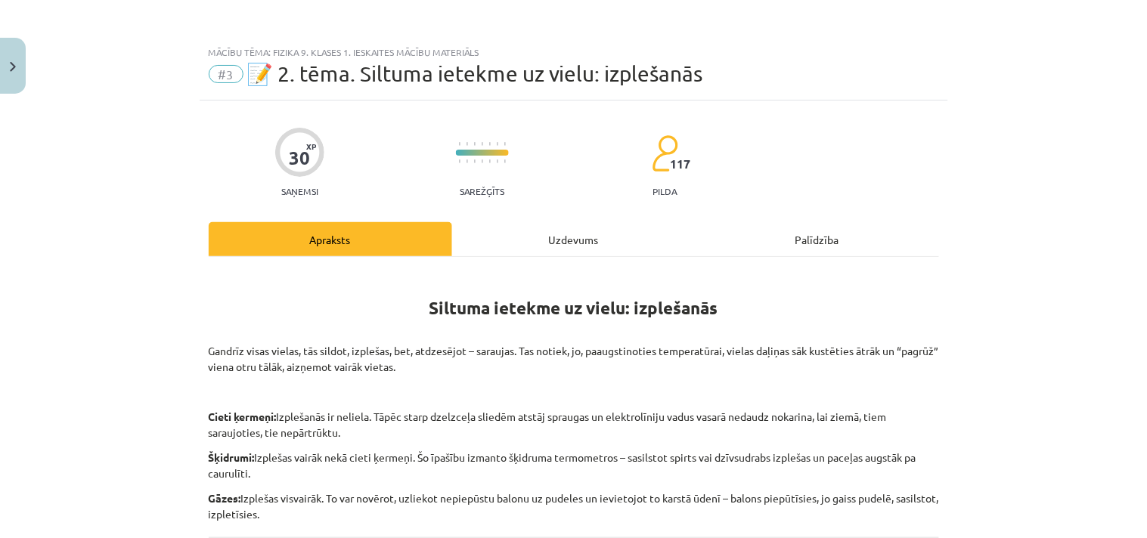
click at [556, 242] on div "Uzdevums" at bounding box center [573, 239] width 243 height 34
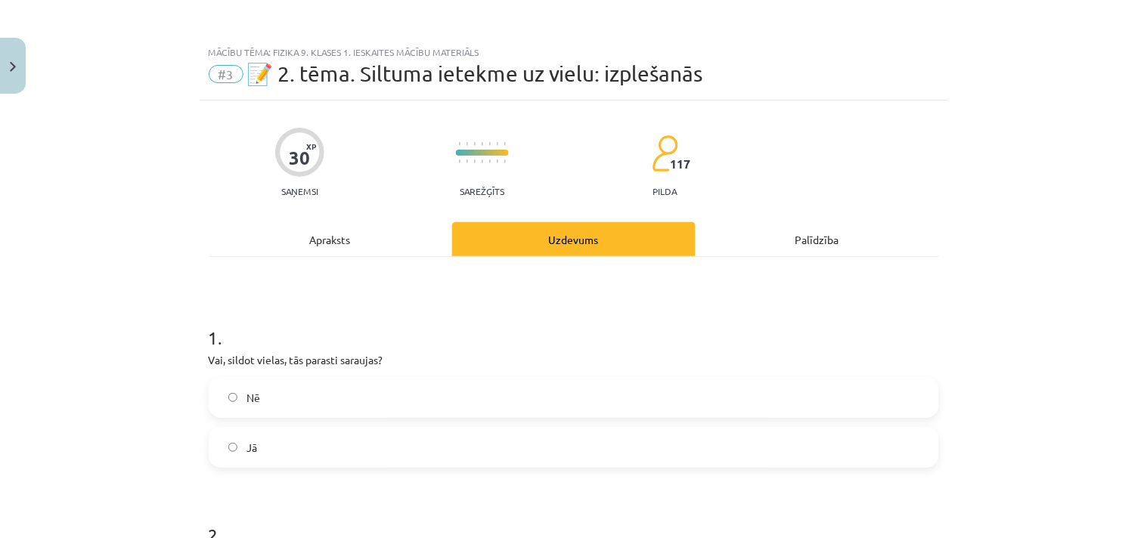
click at [289, 247] on div "Apraksts" at bounding box center [330, 239] width 243 height 34
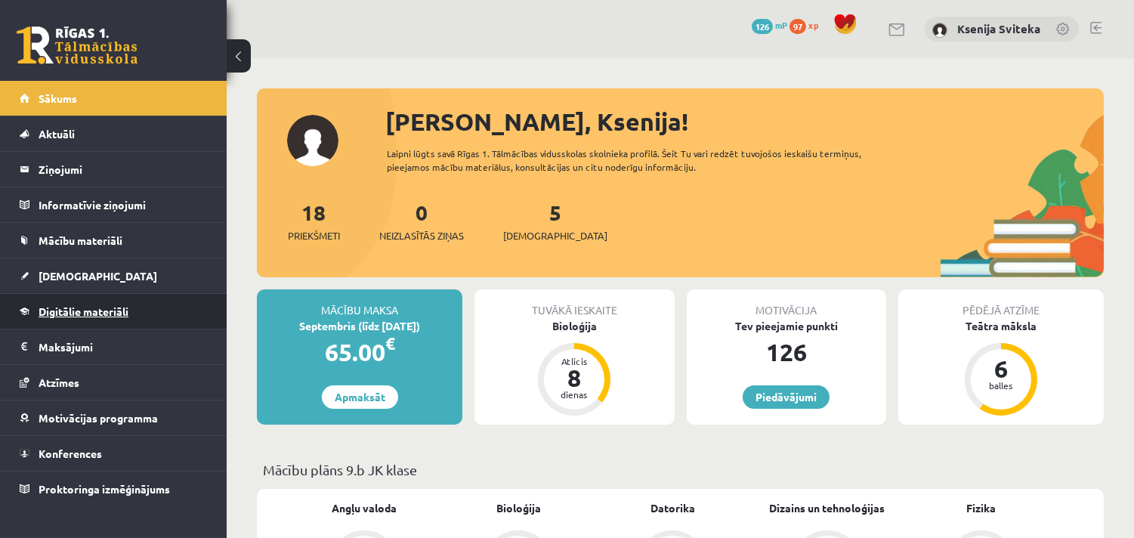
click at [67, 306] on span "Digitālie materiāli" at bounding box center [84, 312] width 90 height 14
